Goal: Ask a question: Seek information or help from site administrators or community

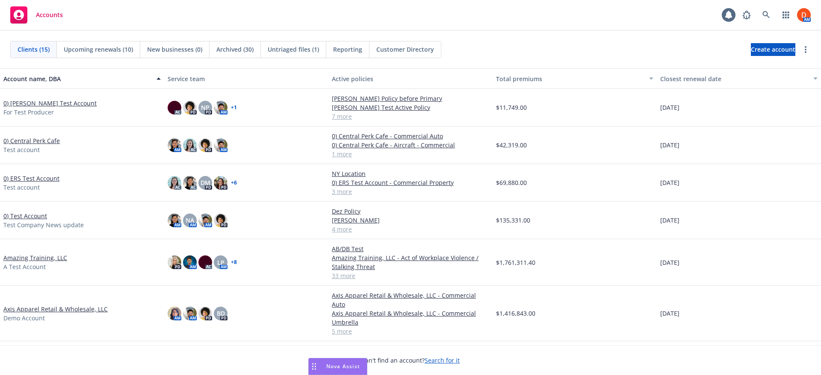
click at [331, 364] on span "Nova Assist" at bounding box center [343, 366] width 34 height 7
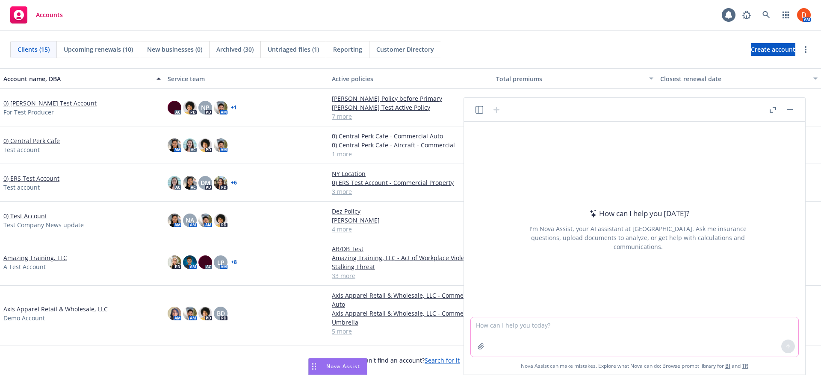
click at [493, 327] on textarea at bounding box center [635, 337] width 328 height 39
type textarea "chat"
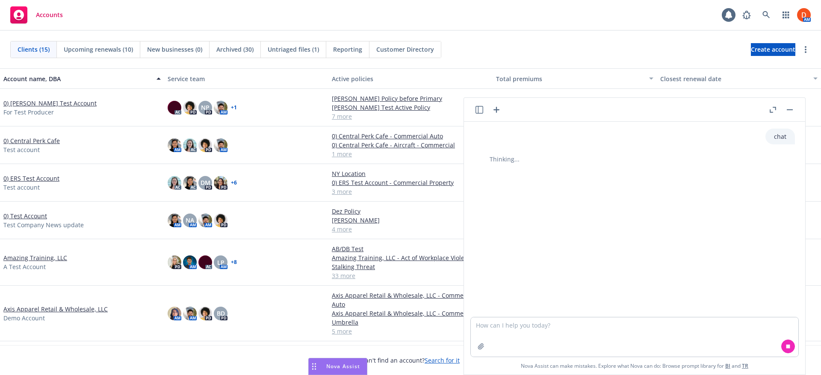
click at [499, 112] on icon "button" at bounding box center [496, 110] width 10 height 10
